Goal: Navigation & Orientation: Find specific page/section

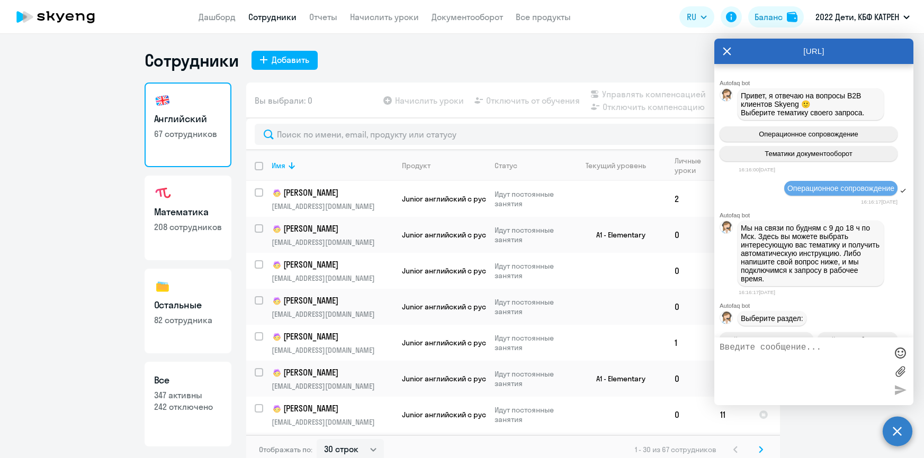
select select "30"
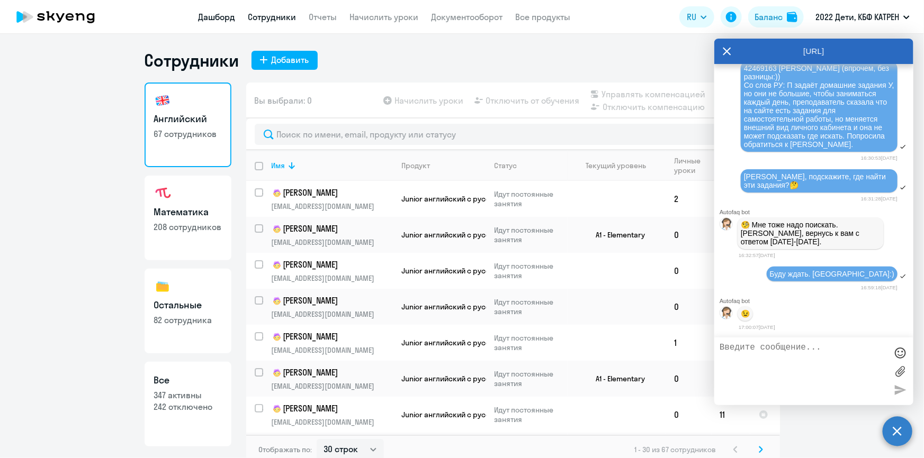
click at [222, 20] on link "Дашборд" at bounding box center [217, 17] width 37 height 11
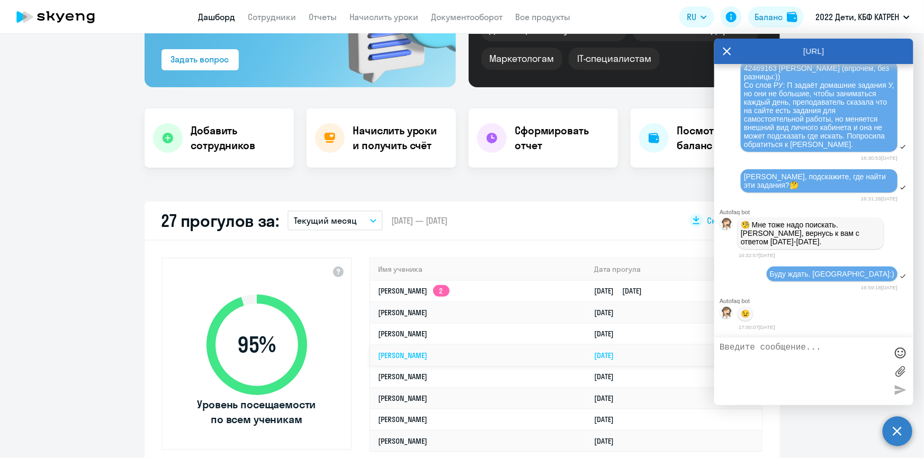
scroll to position [144, 0]
select select "30"
click at [265, 13] on link "Сотрудники" at bounding box center [272, 17] width 48 height 11
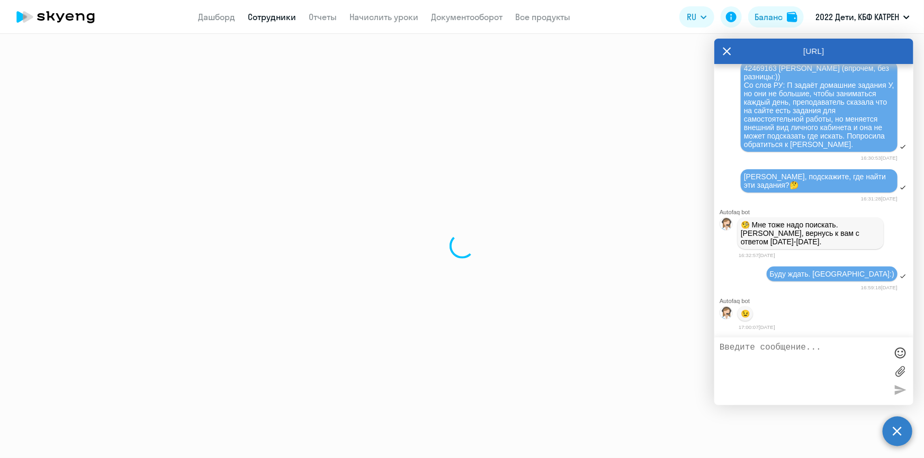
select select "30"
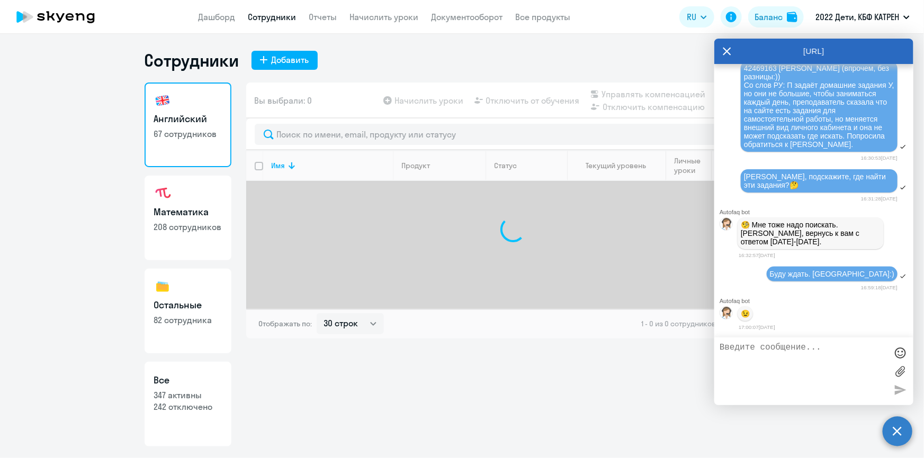
click at [728, 49] on icon at bounding box center [727, 52] width 8 height 8
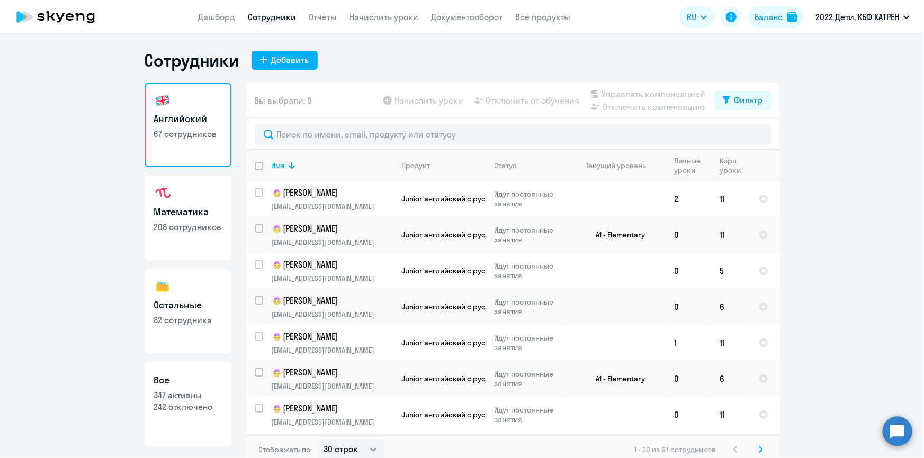
click at [179, 399] on p "347 активны" at bounding box center [188, 396] width 68 height 12
select select "30"
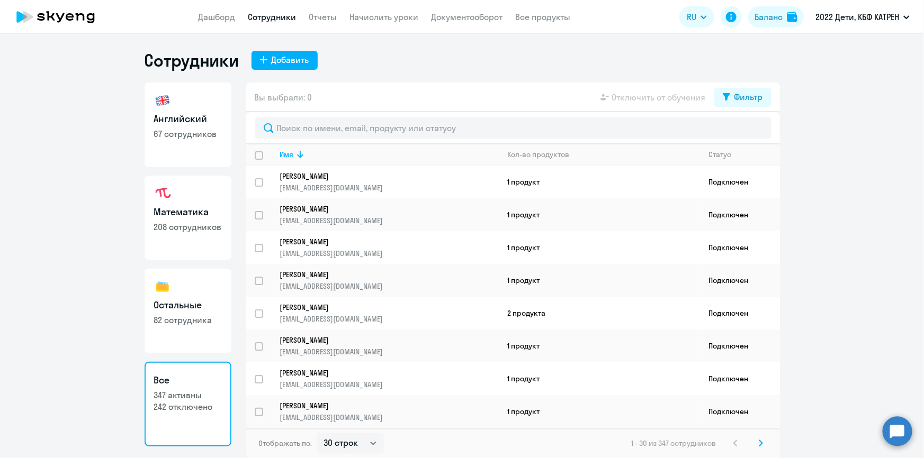
click at [174, 130] on p "67 сотрудников" at bounding box center [188, 134] width 68 height 12
select select "30"
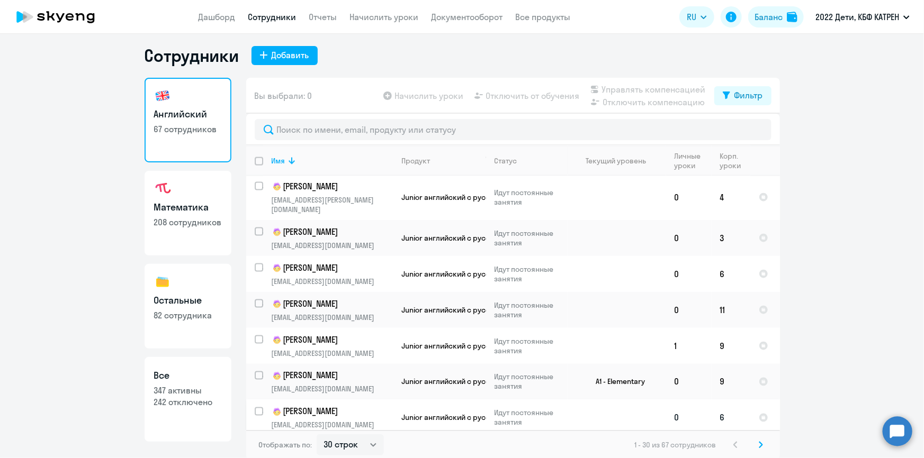
scroll to position [6, 0]
click at [759, 444] on icon at bounding box center [761, 443] width 4 height 7
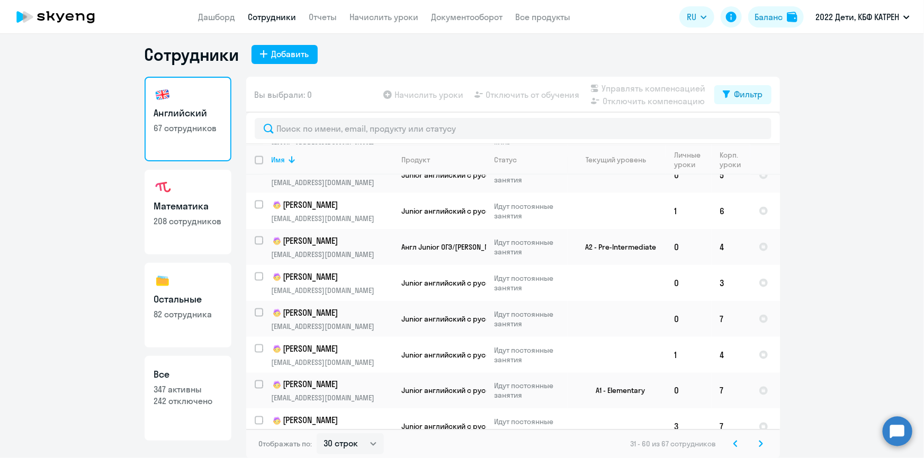
scroll to position [803, 0]
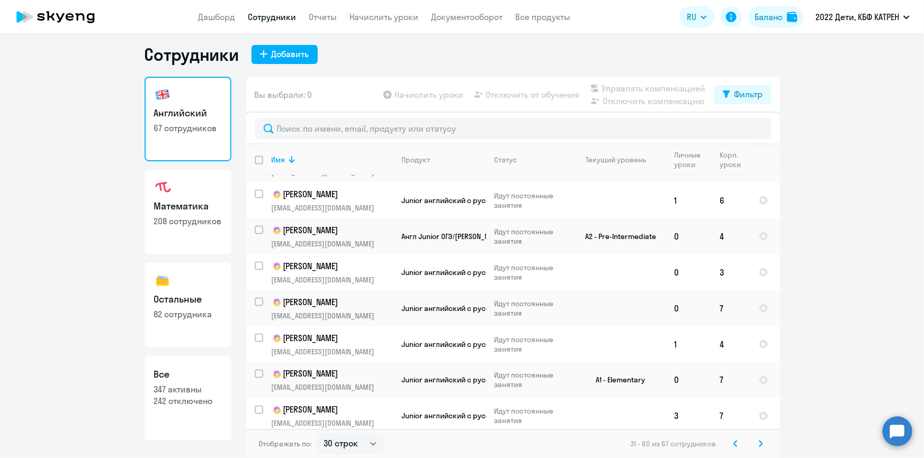
click at [759, 443] on icon at bounding box center [760, 444] width 3 height 6
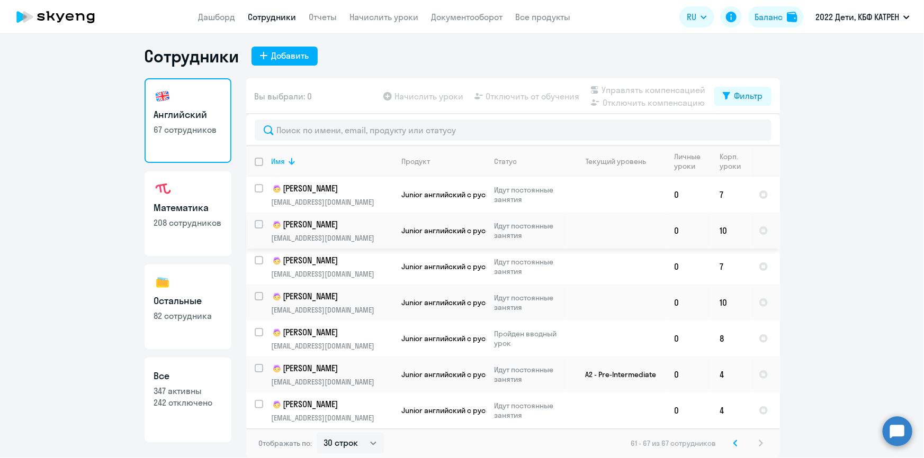
scroll to position [0, 0]
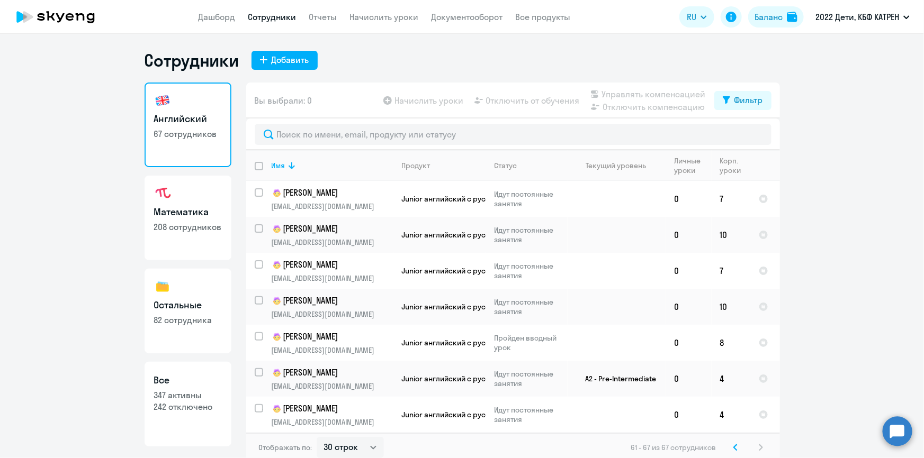
click at [219, 246] on link "Математика 208 сотрудников" at bounding box center [188, 218] width 87 height 85
select select "30"
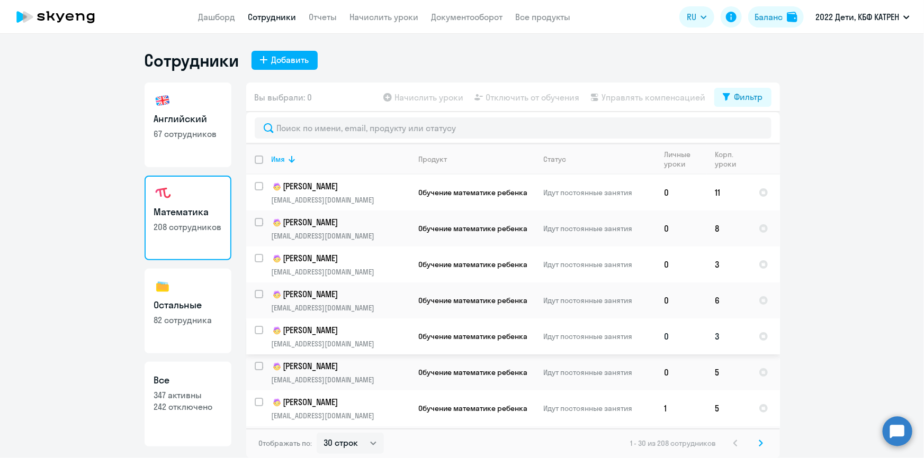
click at [372, 320] on td "[PERSON_NAME] [EMAIL_ADDRESS][DOMAIN_NAME]" at bounding box center [336, 337] width 147 height 36
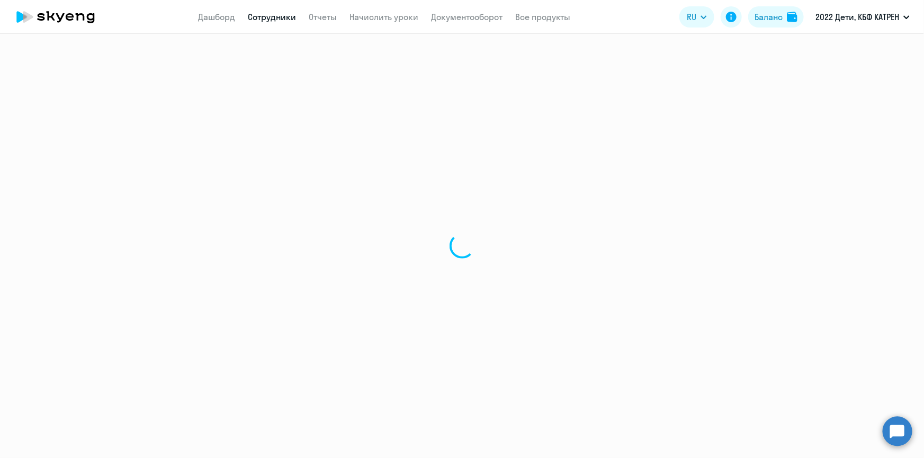
select select "math"
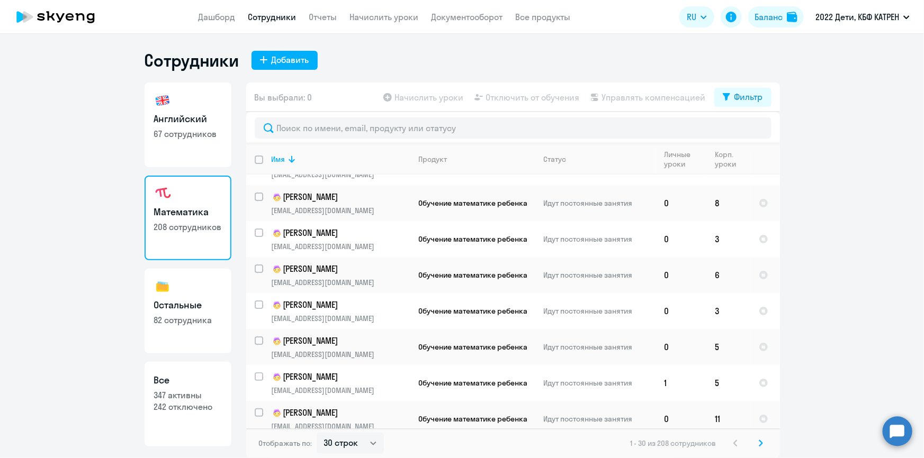
scroll to position [48, 0]
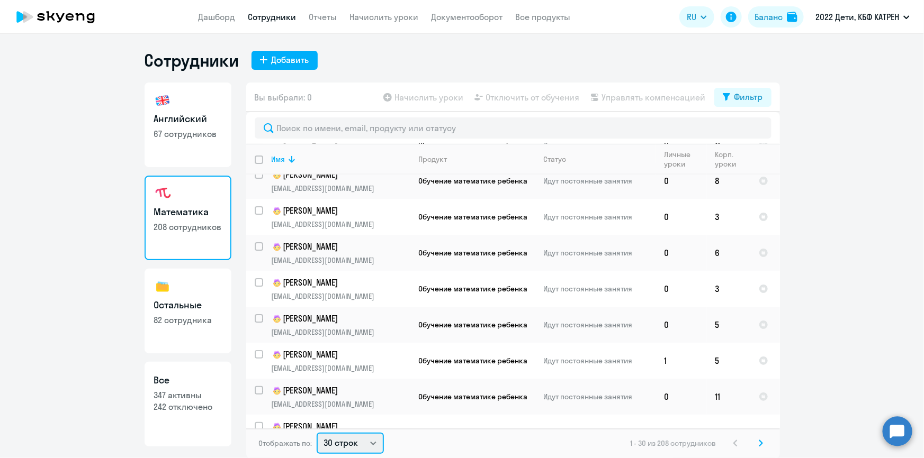
click at [376, 443] on select "30 строк 50 строк 100 строк" at bounding box center [350, 443] width 67 height 21
select select "100"
click at [317, 433] on select "30 строк 50 строк 100 строк" at bounding box center [350, 443] width 67 height 21
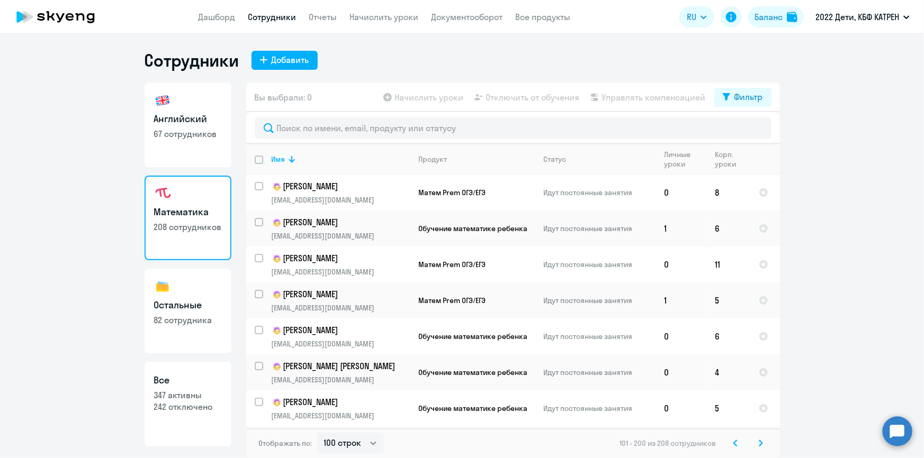
drag, startPoint x: 180, startPoint y: 399, endPoint x: 192, endPoint y: 383, distance: 19.7
click at [181, 399] on p "347 активны" at bounding box center [188, 396] width 68 height 12
select select "30"
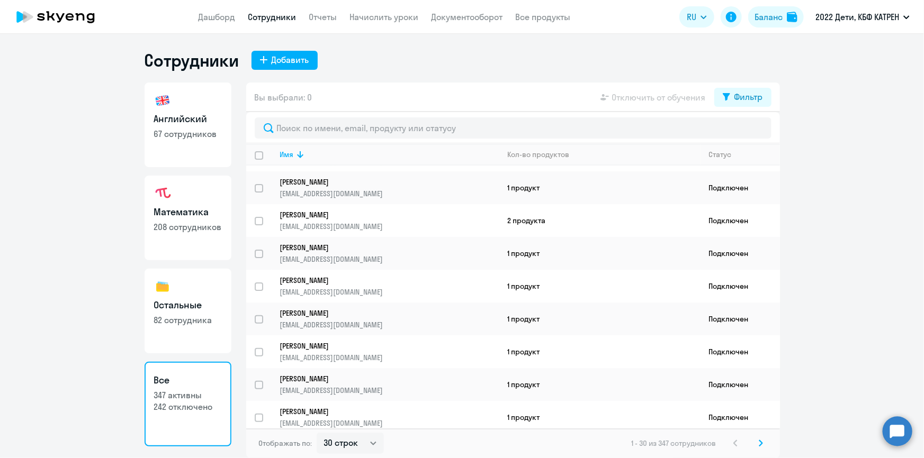
scroll to position [96, 0]
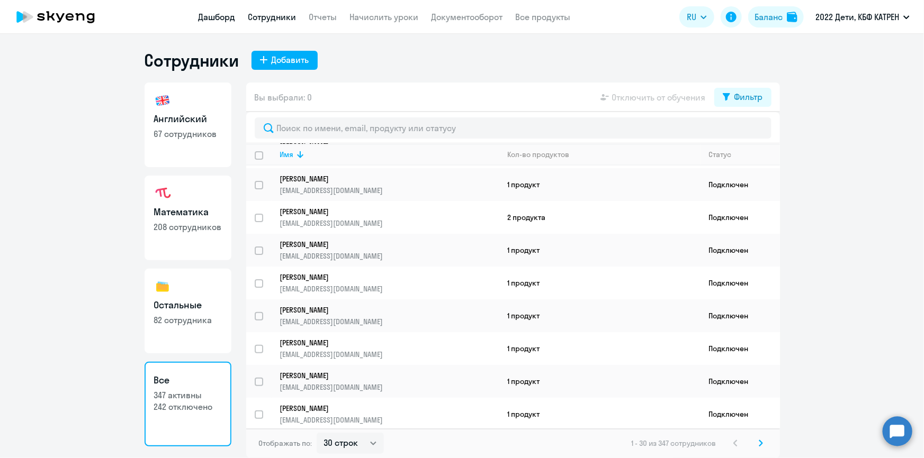
click at [218, 11] on app-menu-item-link "Дашборд" at bounding box center [217, 17] width 37 height 13
click at [220, 15] on link "Дашборд" at bounding box center [217, 17] width 37 height 11
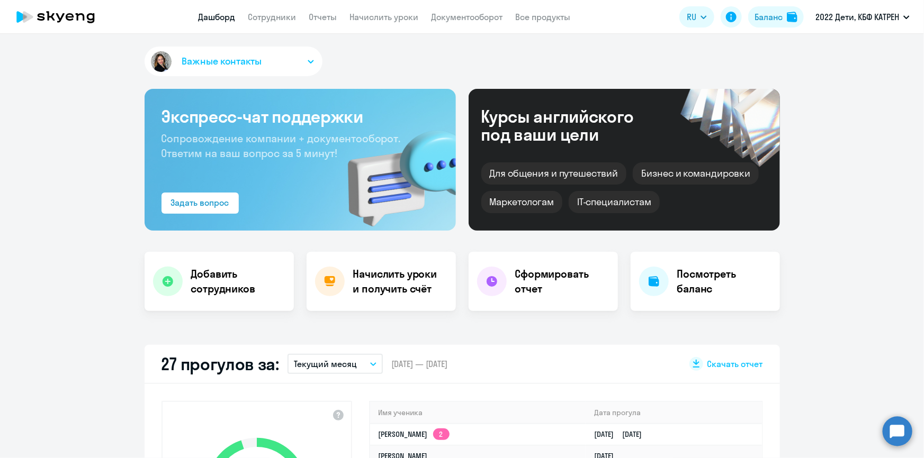
scroll to position [48, 0]
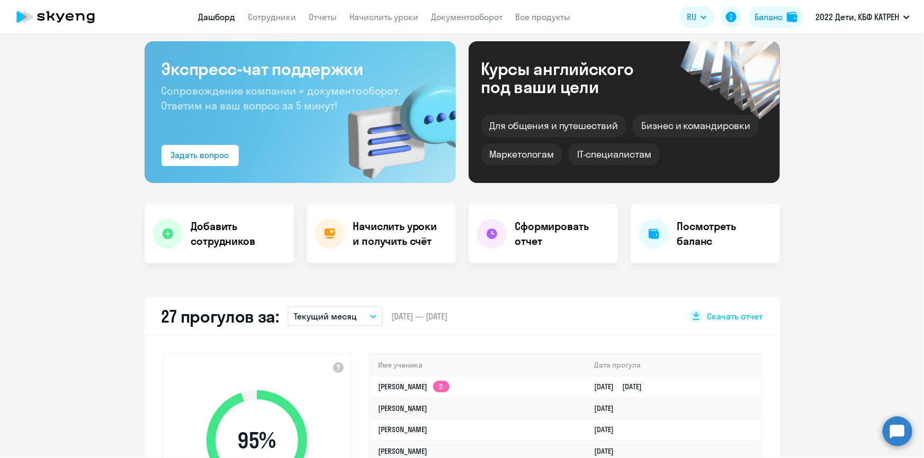
select select "30"
click at [273, 19] on link "Сотрудники" at bounding box center [272, 17] width 48 height 11
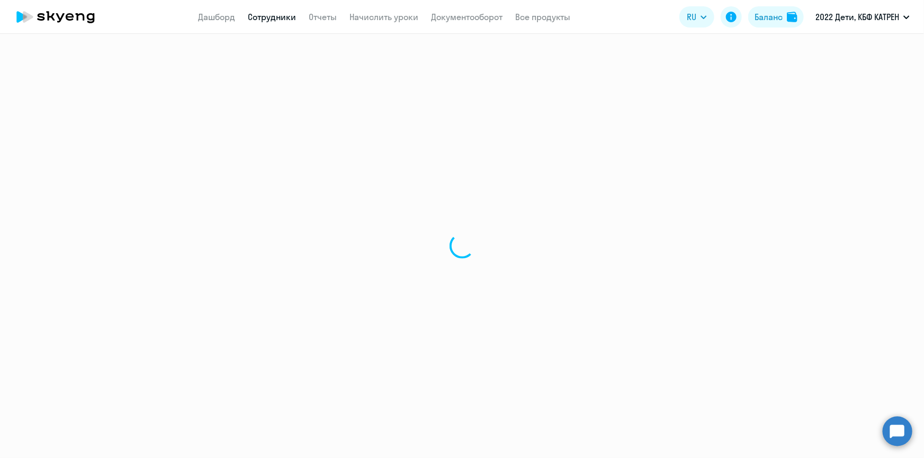
select select "30"
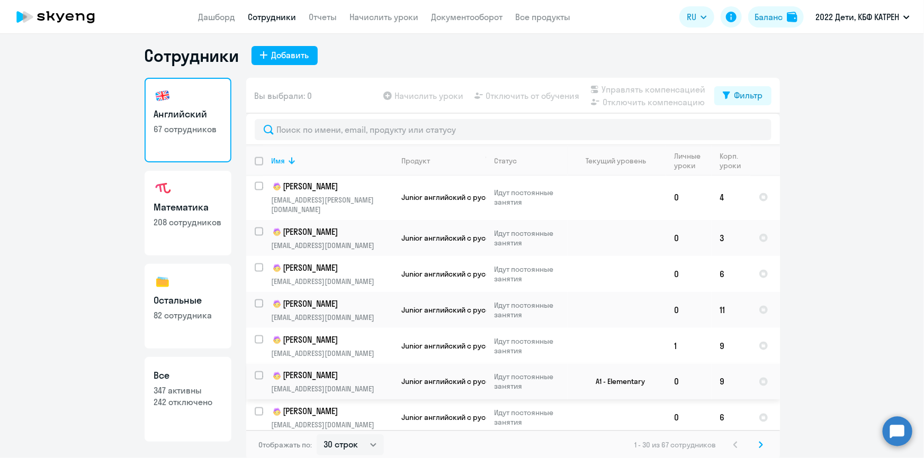
scroll to position [6, 0]
click at [760, 445] on svg-icon at bounding box center [760, 444] width 13 height 13
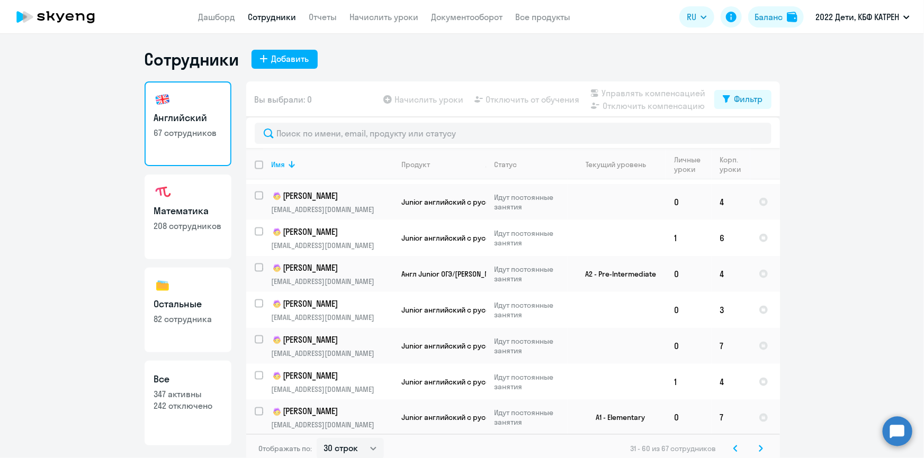
scroll to position [0, 0]
